Goal: Task Accomplishment & Management: Complete application form

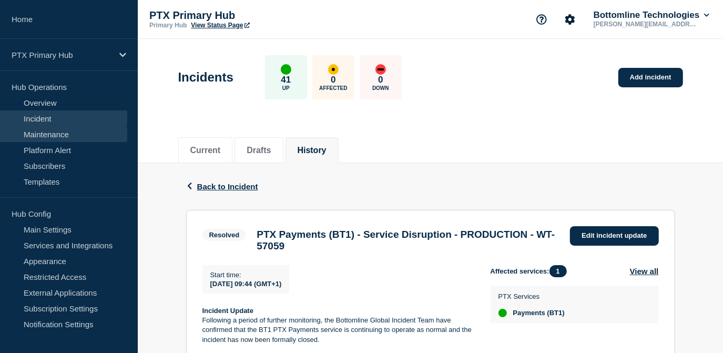
click at [46, 138] on link "Maintenance" at bounding box center [63, 134] width 127 height 16
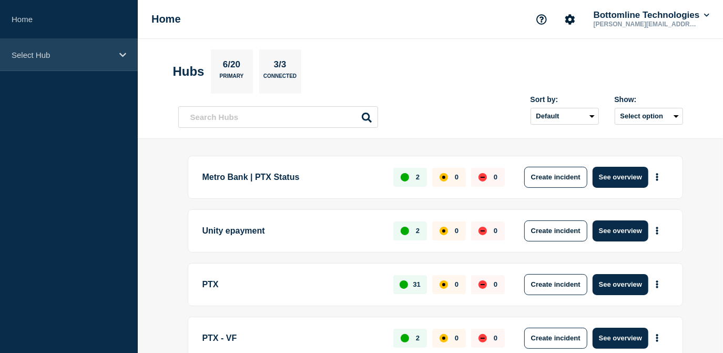
click at [36, 59] on div "Select Hub" at bounding box center [69, 55] width 138 height 32
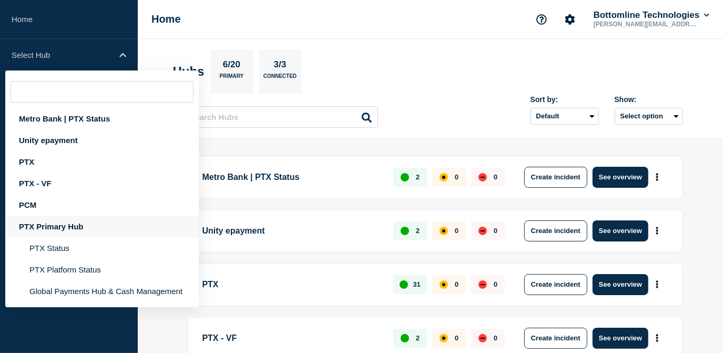
click at [62, 232] on div "PTX Primary Hub" at bounding box center [102, 227] width 194 height 22
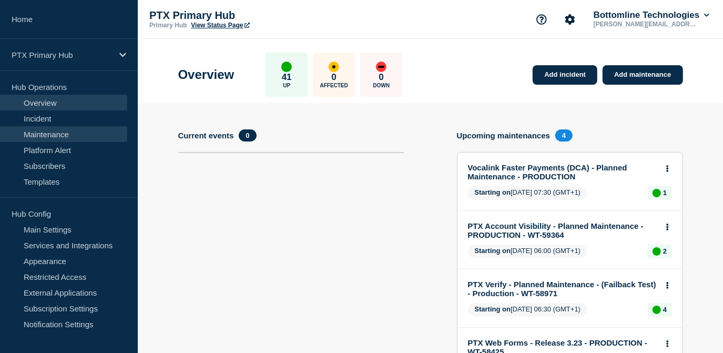
click at [40, 137] on link "Maintenance" at bounding box center [63, 134] width 127 height 16
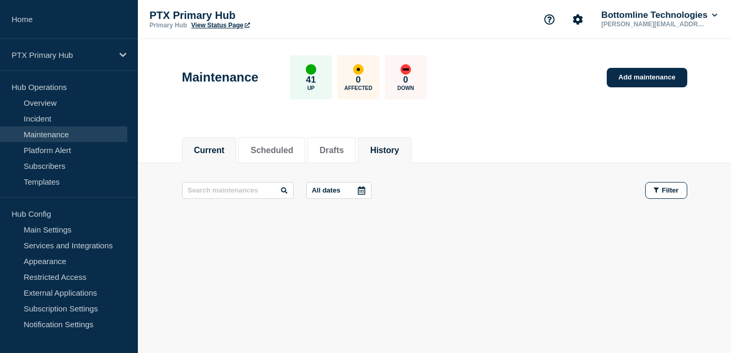
click at [388, 152] on button "History" at bounding box center [384, 150] width 29 height 9
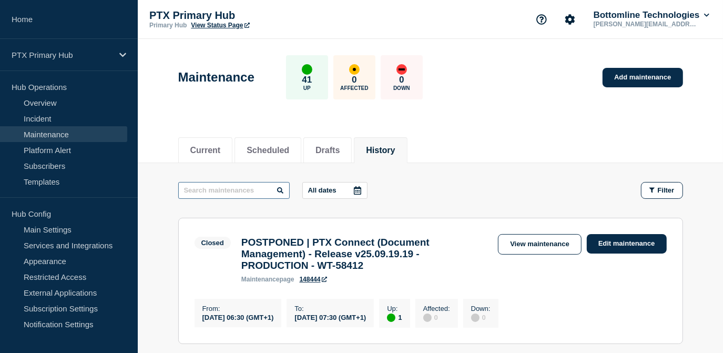
click at [252, 190] on input "text" at bounding box center [234, 190] width 112 height 17
type input "ptx platform"
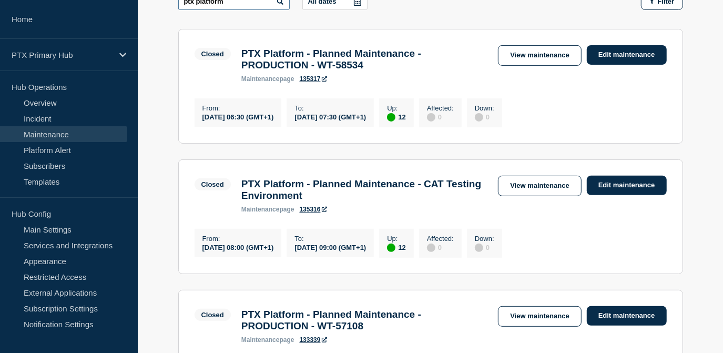
scroll to position [191, 0]
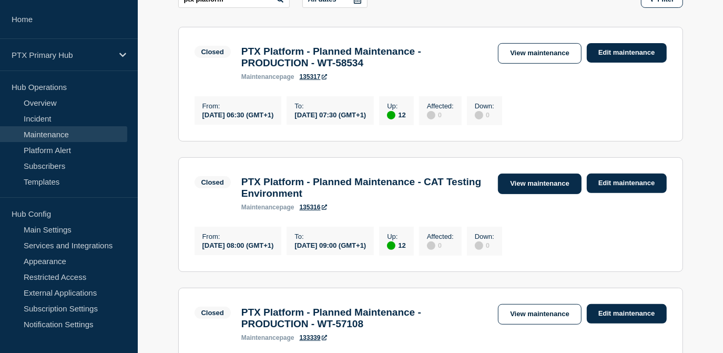
click at [513, 188] on link "View maintenance" at bounding box center [539, 184] width 83 height 21
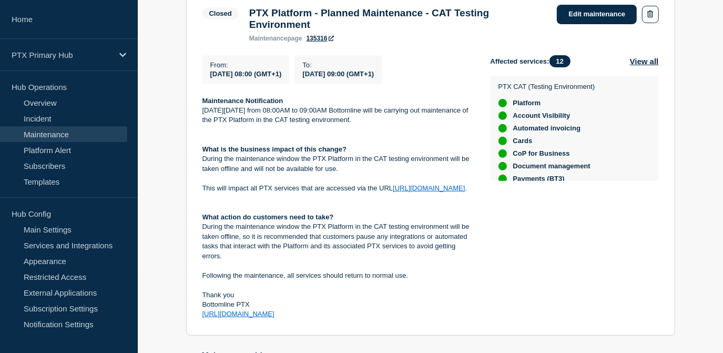
scroll to position [182, 0]
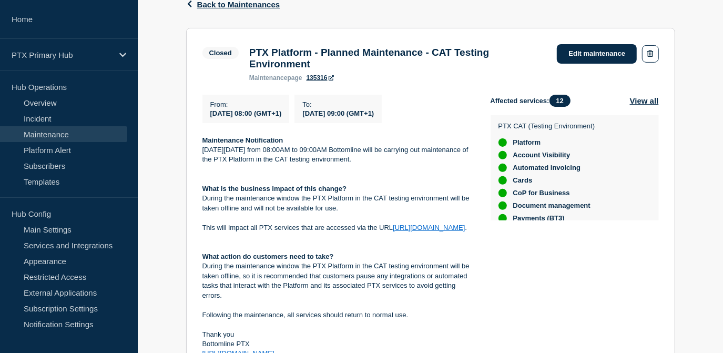
drag, startPoint x: 313, startPoint y: 214, endPoint x: 190, endPoint y: 145, distance: 140.6
click at [190, 145] on section "Closed PTX Platform - Planned Maintenance - CAT Testing Environment maintenance…" at bounding box center [430, 201] width 489 height 347
copy div "Maintenance Notification [DATE][DATE] from 08:00AM to 09:00AM Bottomline will b…"
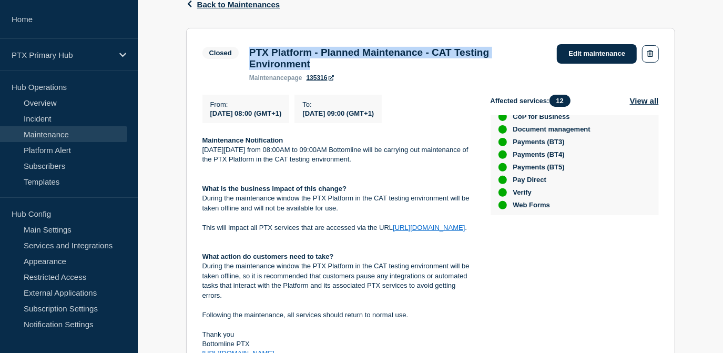
drag, startPoint x: 325, startPoint y: 64, endPoint x: 244, endPoint y: 49, distance: 82.4
click at [244, 49] on div "PTX Platform - Planned Maintenance - CAT Testing Environment maintenance page 1…" at bounding box center [398, 64] width 308 height 35
copy h3 "PTX Platform - Planned Maintenance - CAT Testing Environment"
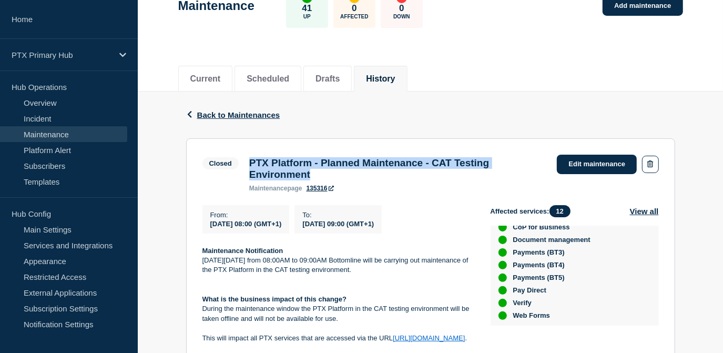
scroll to position [0, 0]
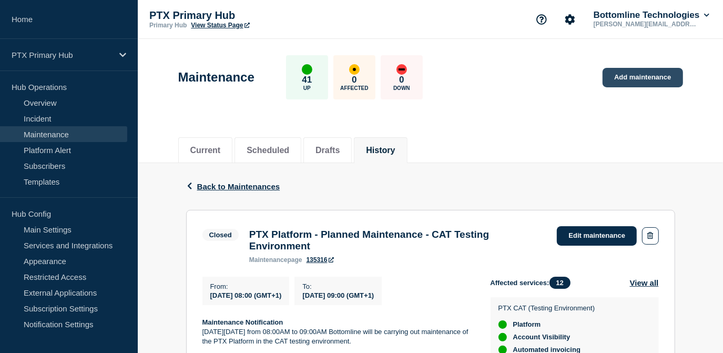
click at [655, 78] on link "Add maintenance" at bounding box center [643, 77] width 80 height 19
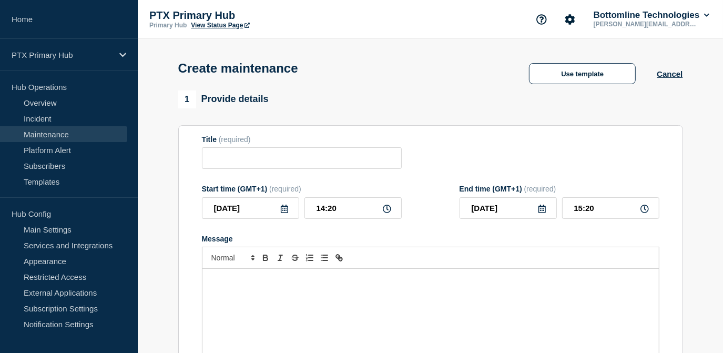
click at [266, 300] on div "Message" at bounding box center [431, 332] width 457 height 126
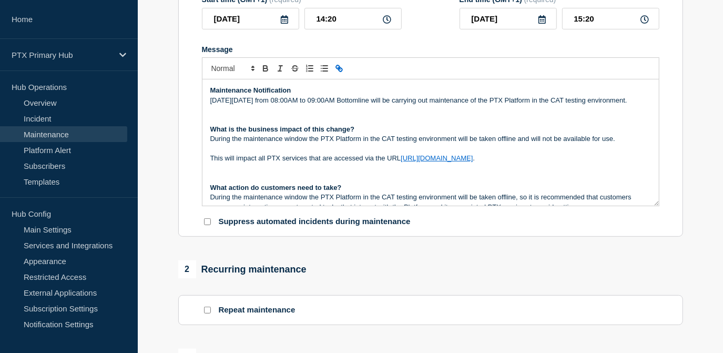
scroll to position [191, 0]
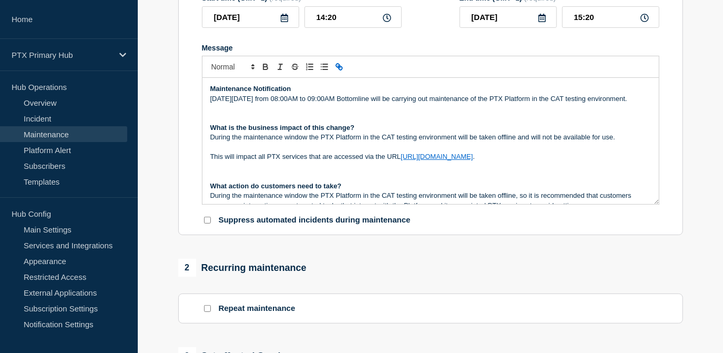
click at [255, 102] on p "[DATE][DATE] from 08:00AM to 09:00AM Bottomline will be carrying out maintenanc…" at bounding box center [430, 98] width 441 height 9
drag, startPoint x: 258, startPoint y: 99, endPoint x: 246, endPoint y: 99, distance: 12.6
click at [246, 99] on p "[DATE][DATE] from 08:00AM to 09:00AM Bottomline will be carrying out maintenanc…" at bounding box center [430, 98] width 441 height 9
click at [286, 19] on icon at bounding box center [284, 18] width 8 height 8
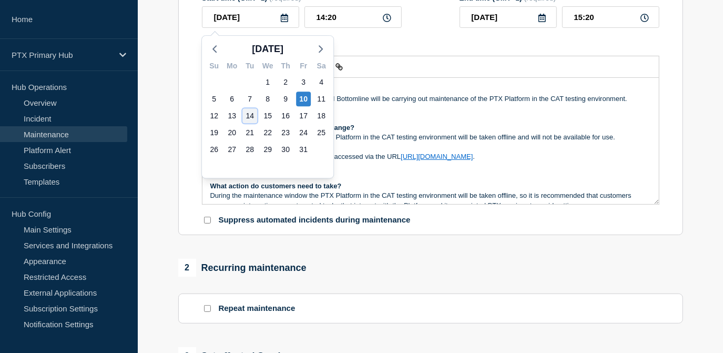
click at [244, 115] on div "14" at bounding box center [250, 115] width 15 height 15
type input "2025-10-14"
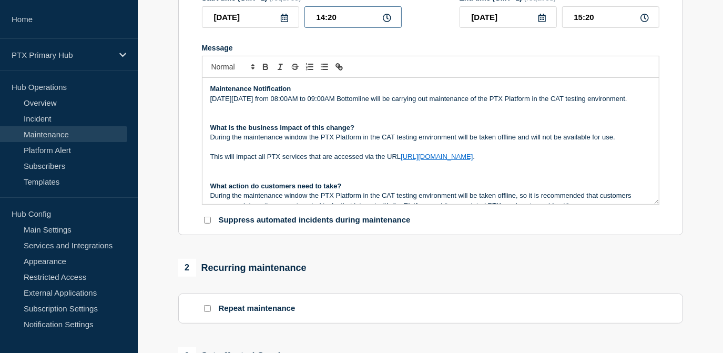
drag, startPoint x: 379, startPoint y: 21, endPoint x: 269, endPoint y: 21, distance: 110.0
click at [270, 21] on div "2025-10-14 14:20" at bounding box center [302, 17] width 200 height 22
type input "08:00"
type input "09:00"
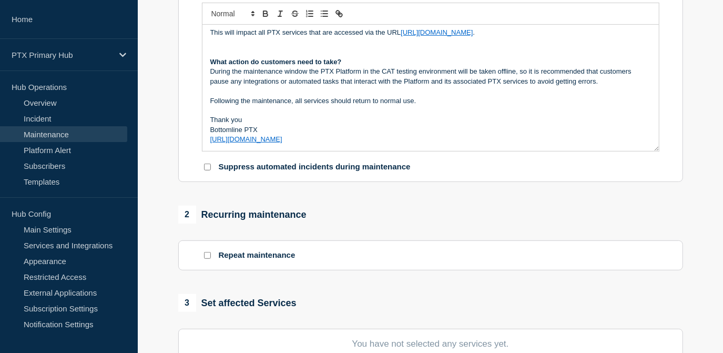
scroll to position [382, 0]
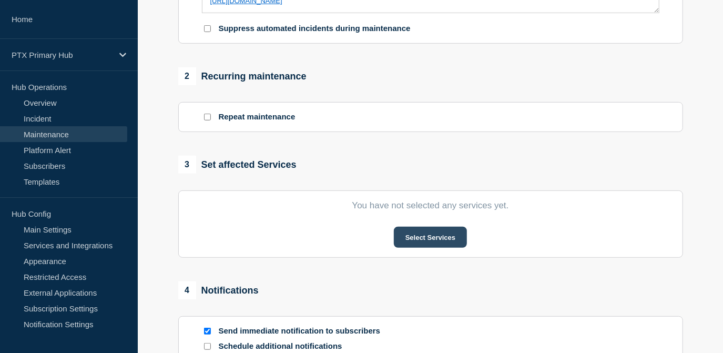
click at [422, 242] on button "Select Services" at bounding box center [430, 237] width 73 height 21
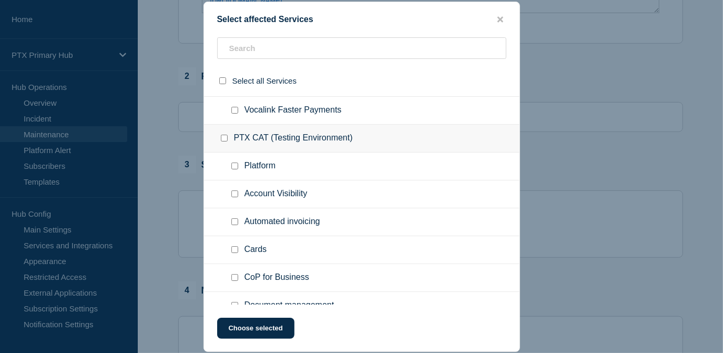
scroll to position [813, 0]
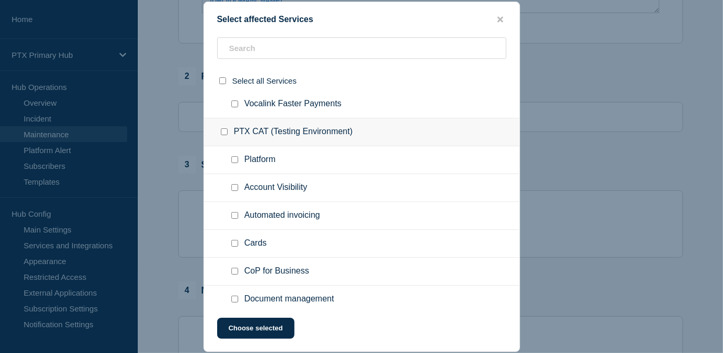
click at [233, 163] on input "Platform checkbox" at bounding box center [234, 159] width 7 height 7
checkbox input "true"
click at [236, 188] on input "Account Visibility checkbox" at bounding box center [234, 187] width 7 height 7
checkbox input "true"
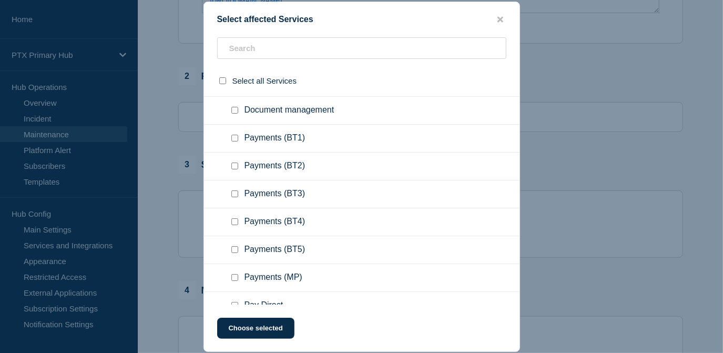
scroll to position [1004, 0]
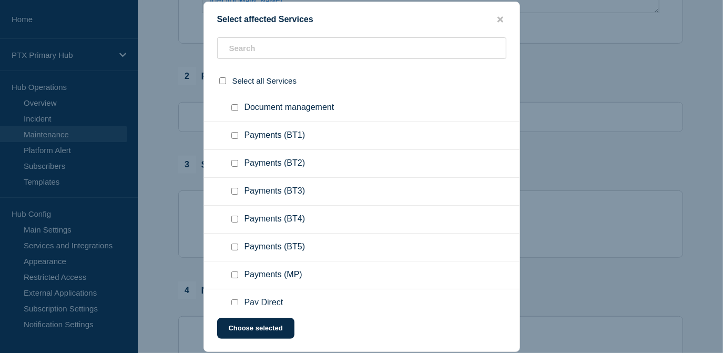
click at [233, 193] on input "Payments (BT3) checkbox" at bounding box center [234, 191] width 7 height 7
checkbox input "true"
click at [233, 223] on input "Payments (BT4) checkbox" at bounding box center [234, 219] width 7 height 7
checkbox input "true"
click at [235, 250] on input "Payments (BT5) checkbox" at bounding box center [234, 247] width 7 height 7
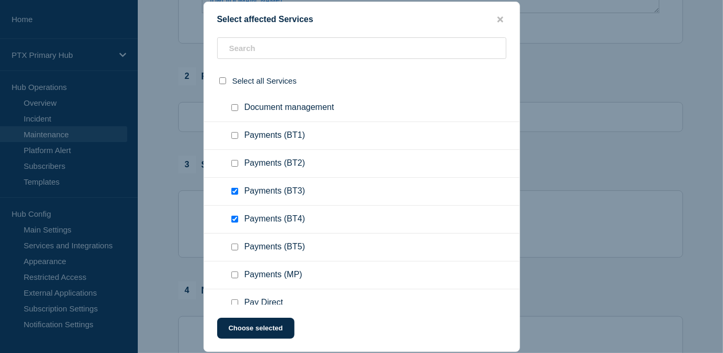
checkbox input "true"
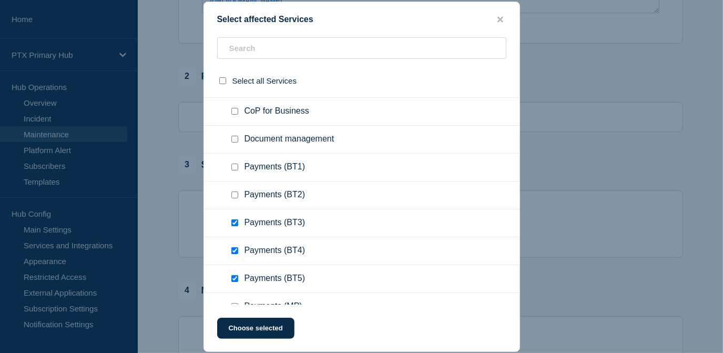
scroll to position [956, 0]
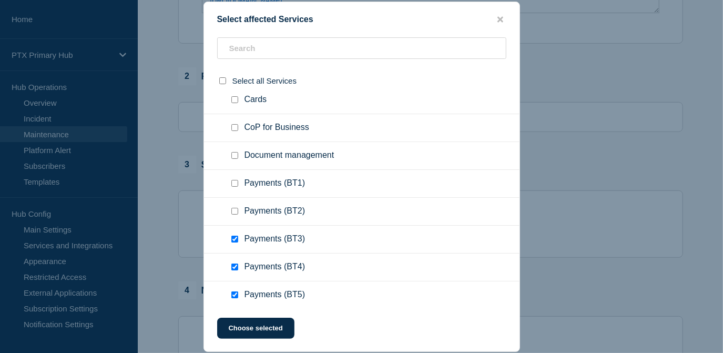
click at [237, 158] on input "Document management checkbox" at bounding box center [234, 155] width 7 height 7
checkbox input "true"
click at [234, 130] on input "CoP for Business checkbox" at bounding box center [234, 127] width 7 height 7
checkbox input "true"
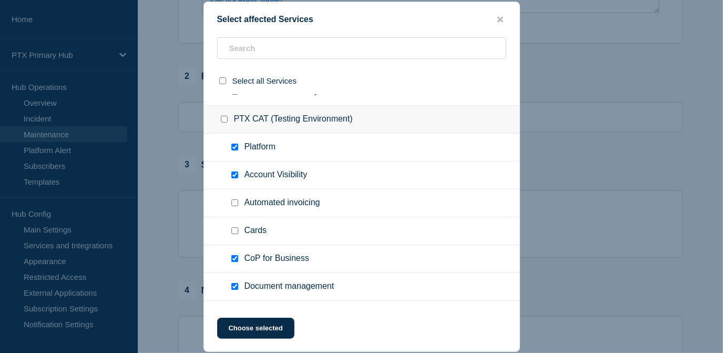
scroll to position [813, 0]
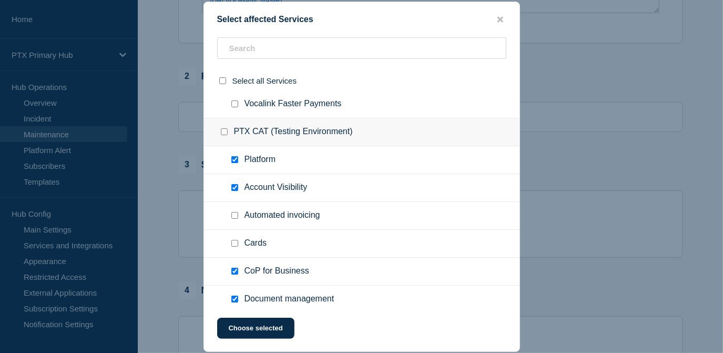
click at [236, 244] on input "Cards checkbox" at bounding box center [234, 243] width 7 height 7
checkbox input "true"
click at [231, 217] on input "Automated invoicing checkbox" at bounding box center [234, 215] width 7 height 7
checkbox input "true"
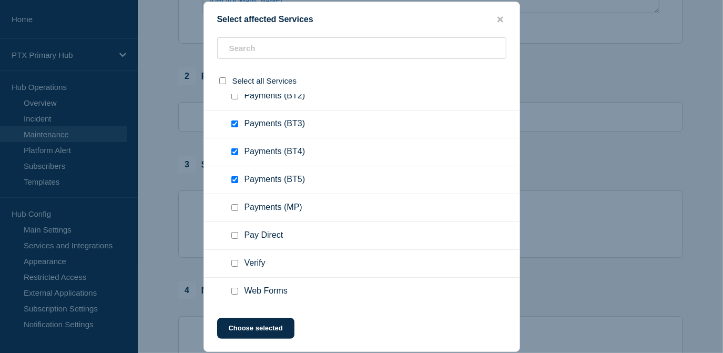
scroll to position [1074, 0]
click at [233, 233] on input "Pay Direct checkbox" at bounding box center [234, 234] width 7 height 7
checkbox input "true"
click at [234, 293] on input "Web Forms checkbox" at bounding box center [234, 290] width 7 height 7
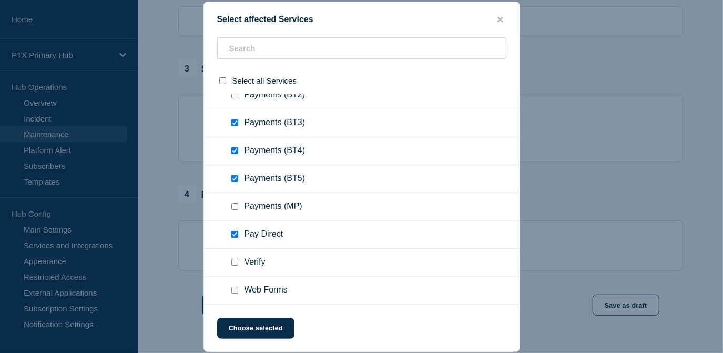
checkbox input "true"
click at [233, 261] on input "Verify checkbox" at bounding box center [234, 262] width 7 height 7
checkbox input "true"
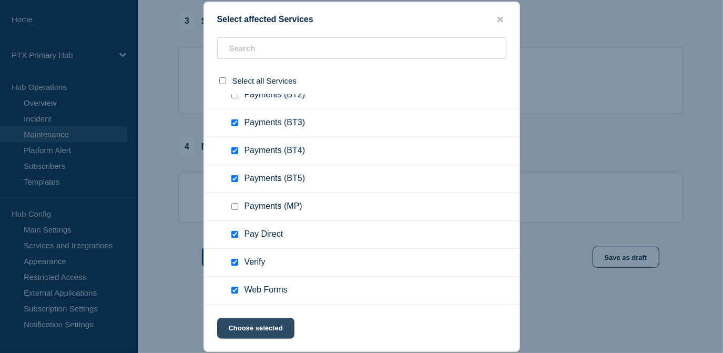
click at [237, 336] on button "Choose selected" at bounding box center [255, 328] width 77 height 21
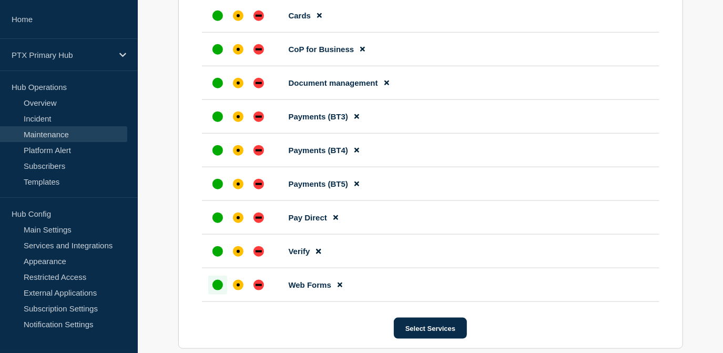
click at [213, 290] on div "up" at bounding box center [218, 285] width 11 height 11
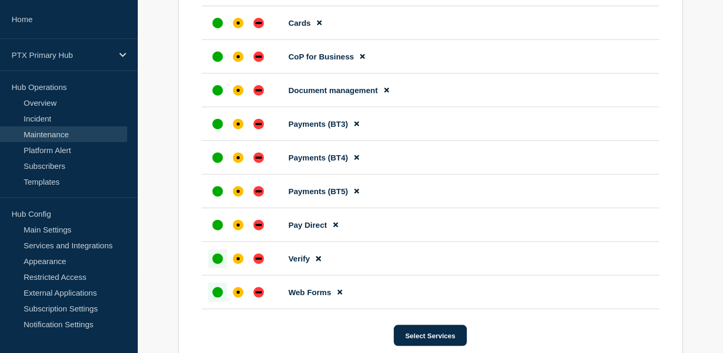
scroll to position [724, 0]
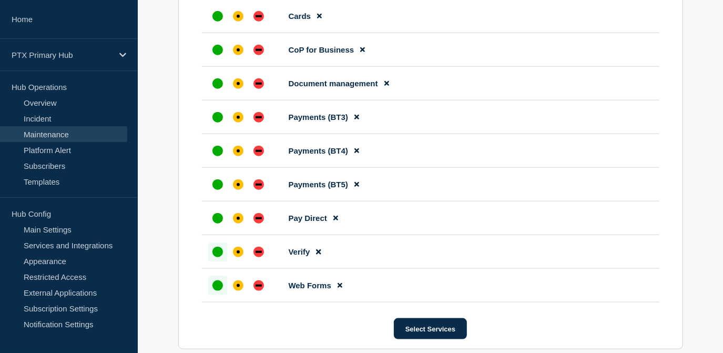
click at [217, 257] on div "up" at bounding box center [218, 252] width 11 height 11
click at [217, 224] on div "up" at bounding box center [218, 218] width 11 height 11
drag, startPoint x: 217, startPoint y: 192, endPoint x: 220, endPoint y: 167, distance: 24.3
click at [217, 190] on div "up" at bounding box center [218, 184] width 11 height 11
click at [220, 160] on div at bounding box center [217, 151] width 19 height 19
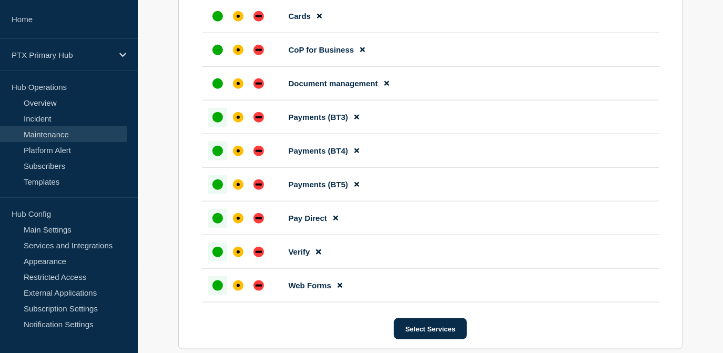
click at [213, 119] on div "up" at bounding box center [218, 117] width 11 height 11
click at [220, 88] on div "up" at bounding box center [218, 83] width 11 height 11
drag, startPoint x: 217, startPoint y: 56, endPoint x: 217, endPoint y: 46, distance: 10.5
click at [217, 54] on div "up" at bounding box center [218, 50] width 11 height 11
click at [216, 26] on div at bounding box center [217, 16] width 19 height 19
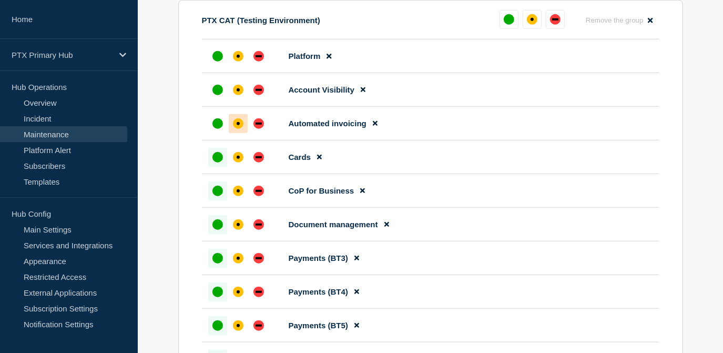
scroll to position [581, 0]
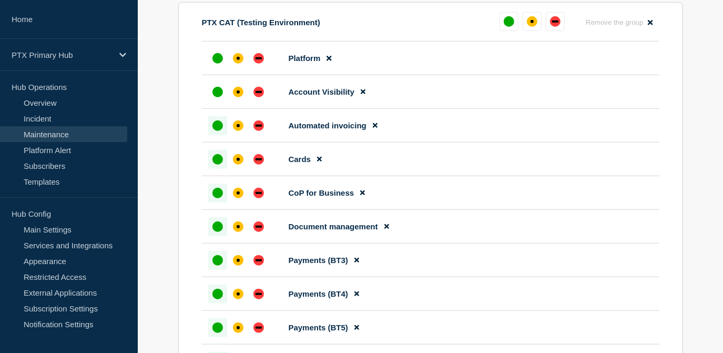
click at [216, 131] on div "up" at bounding box center [218, 125] width 11 height 11
click at [216, 97] on div "up" at bounding box center [218, 92] width 11 height 11
click at [217, 66] on div at bounding box center [217, 58] width 19 height 19
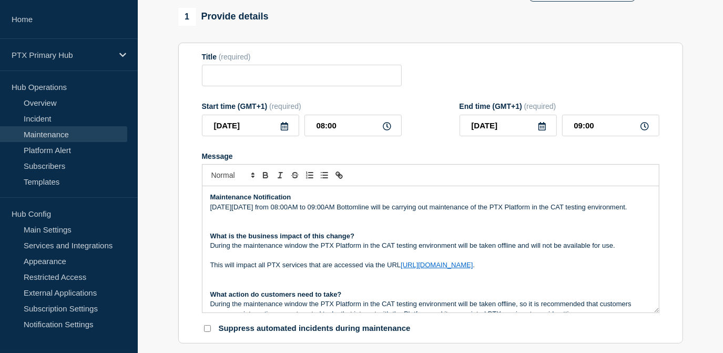
scroll to position [0, 0]
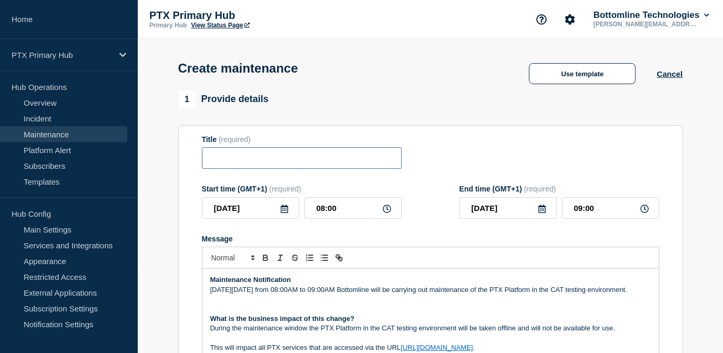
paste input "PTX Platform - Planned Maintenance - CAT Testing Environment"
click at [289, 156] on input "PTX Platform - Planned Maintenance - CAT Testing Environment" at bounding box center [302, 158] width 200 height 22
type input "PTX Platform - Planned Maintenance - CAT Testing Environment"
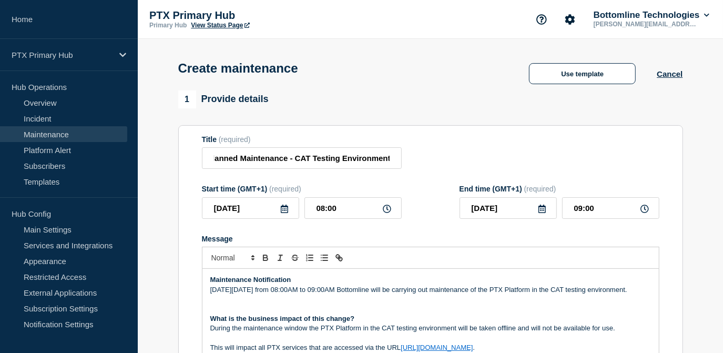
scroll to position [0, 0]
click at [456, 156] on div "Title (required) PTX Platform - Planned Maintenance - CAT Testing Environment" at bounding box center [431, 152] width 458 height 34
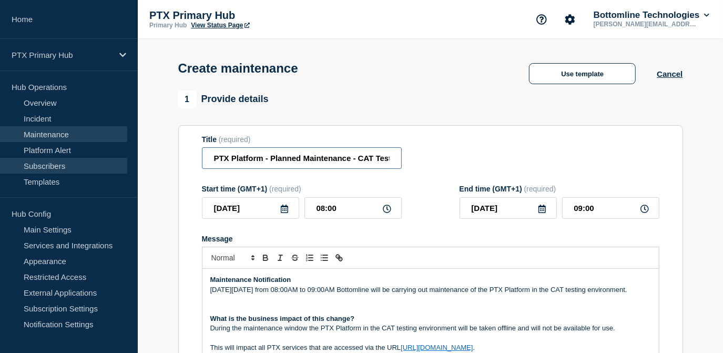
drag, startPoint x: 381, startPoint y: 156, endPoint x: 87, endPoint y: 159, distance: 294.6
click at [462, 168] on div "Title (required) PTX Platform - Planned Maintenance - CAT Testing Environment" at bounding box center [431, 152] width 458 height 34
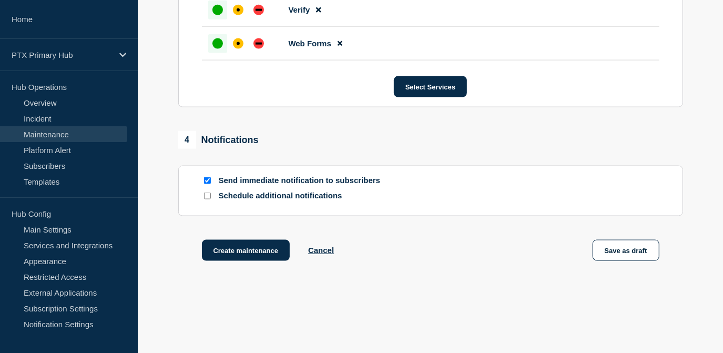
scroll to position [994, 0]
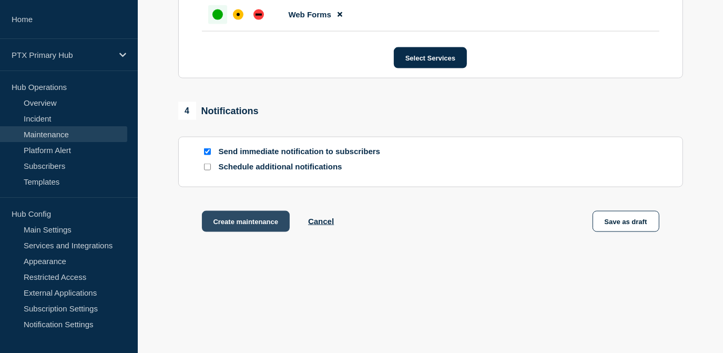
click at [254, 218] on button "Create maintenance" at bounding box center [246, 221] width 88 height 21
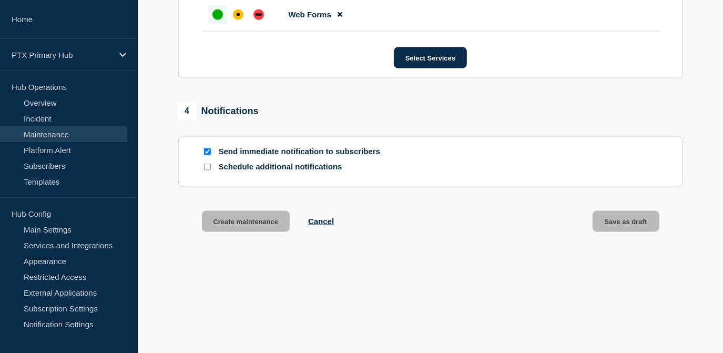
scroll to position [1017, 0]
